Goal: Transaction & Acquisition: Purchase product/service

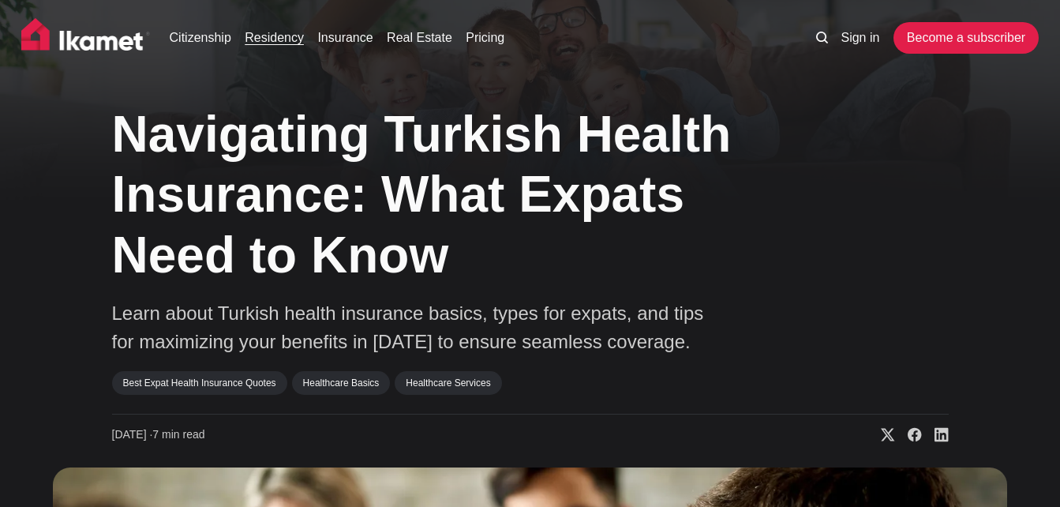
click at [264, 39] on link "Residency" at bounding box center [274, 37] width 59 height 19
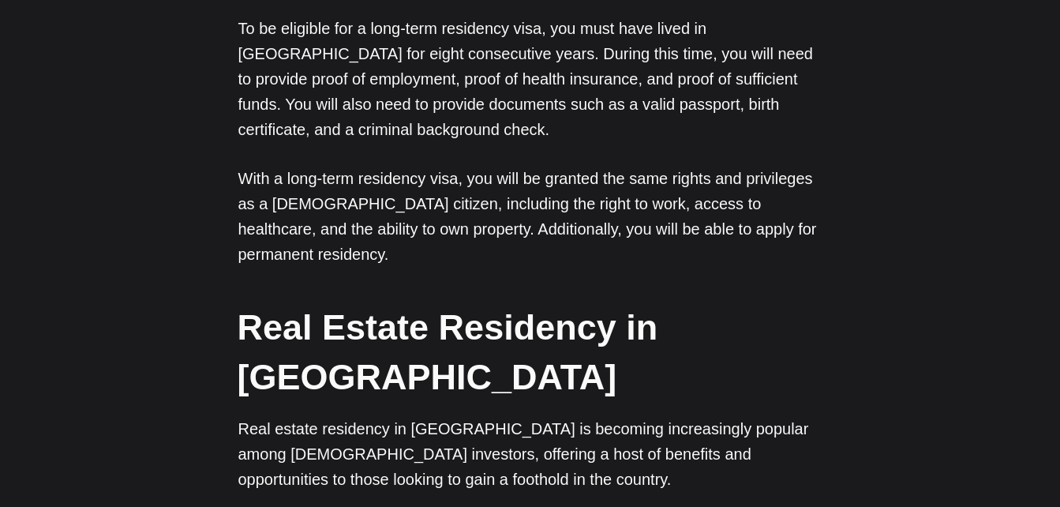
scroll to position [2116, 0]
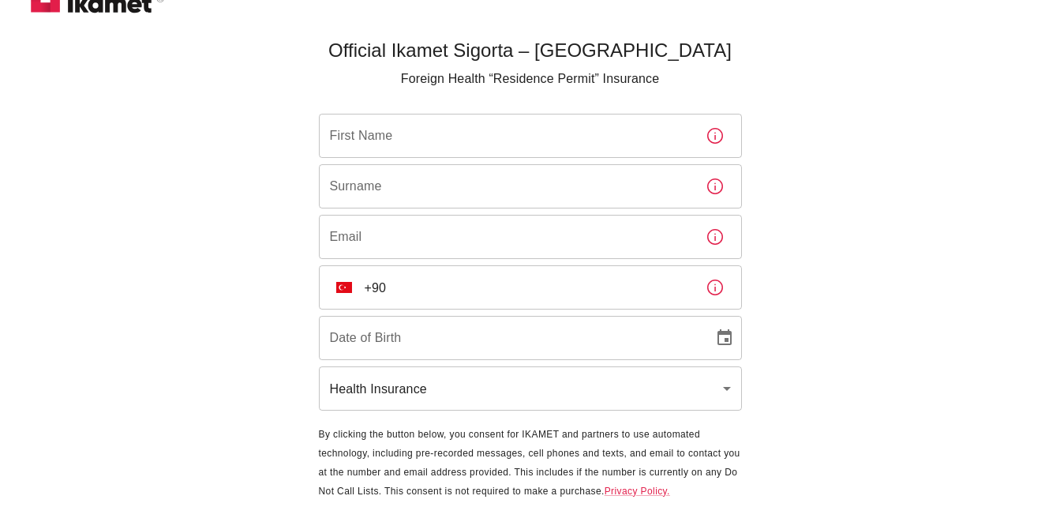
scroll to position [70, 0]
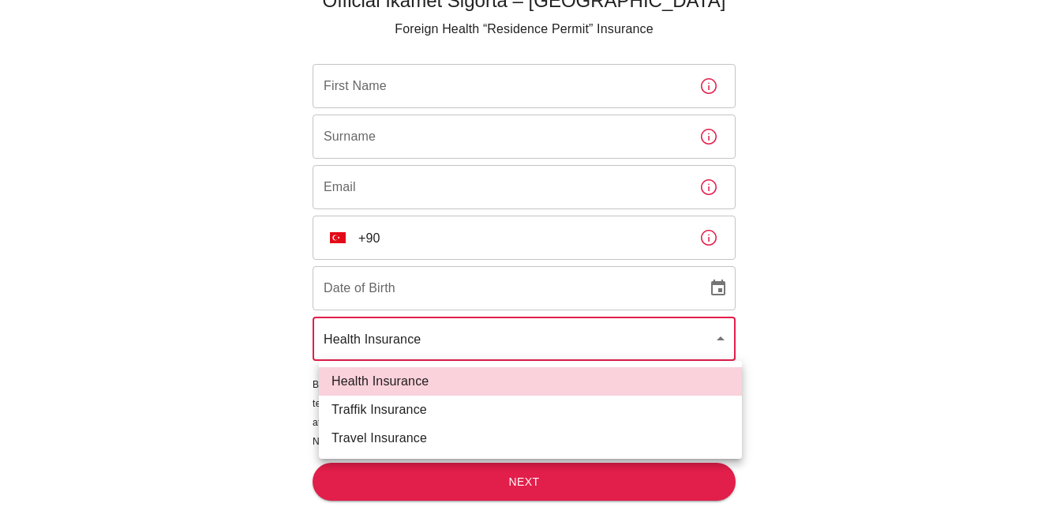
click at [710, 340] on body "Official Ikamet Sigorta – Turkey Foreign Health “Residence Permit” Insurance Fi…" at bounding box center [530, 218] width 1060 height 577
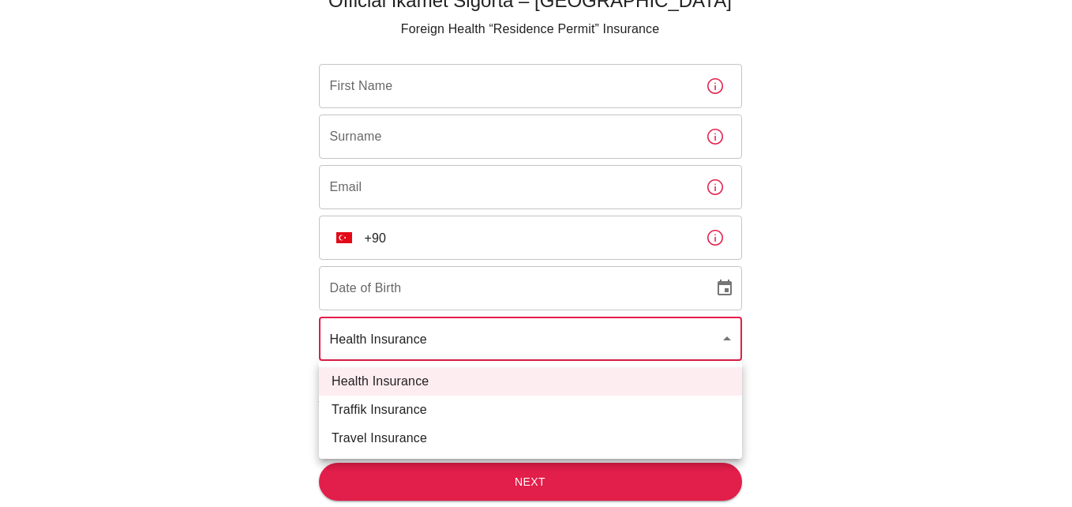
click at [839, 375] on div at bounding box center [536, 253] width 1072 height 507
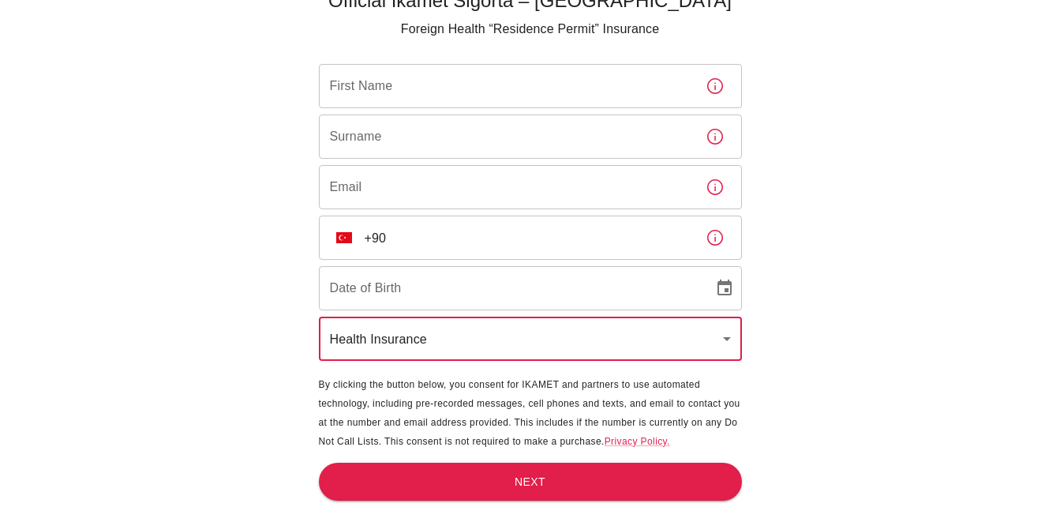
scroll to position [0, 0]
